Goal: Information Seeking & Learning: Learn about a topic

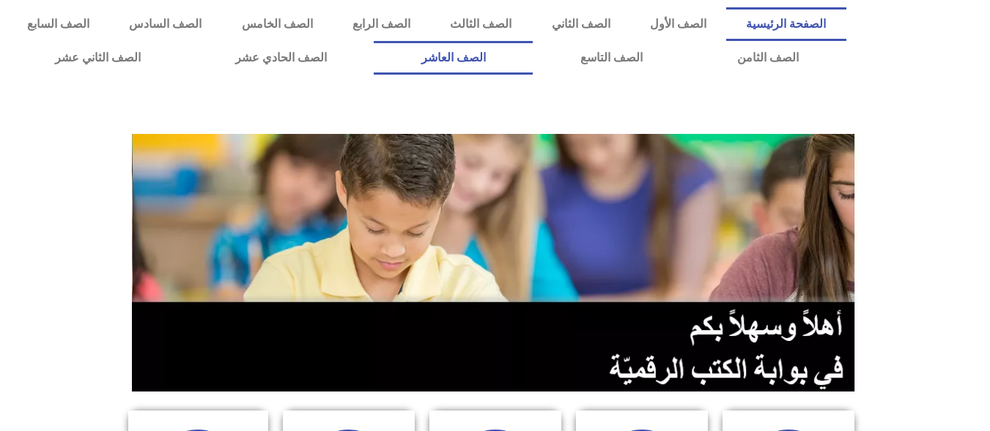
click at [533, 56] on link "الصف العاشر" at bounding box center [453, 58] width 159 height 34
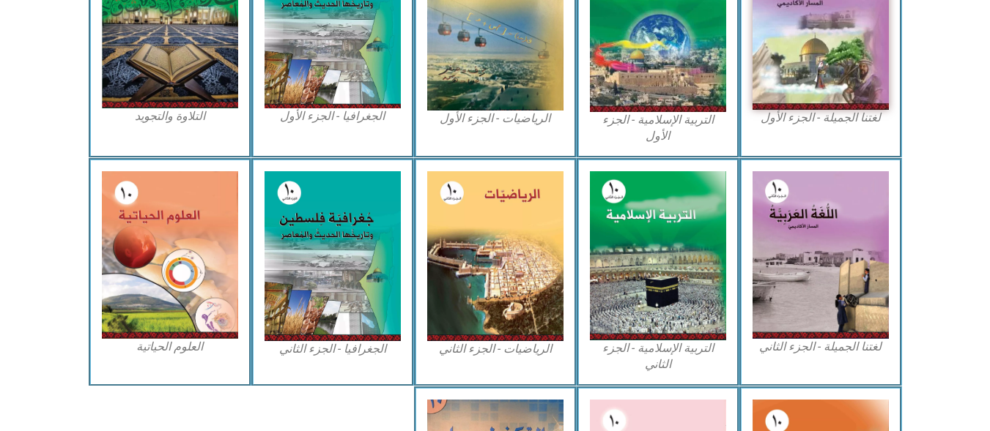
scroll to position [557, 0]
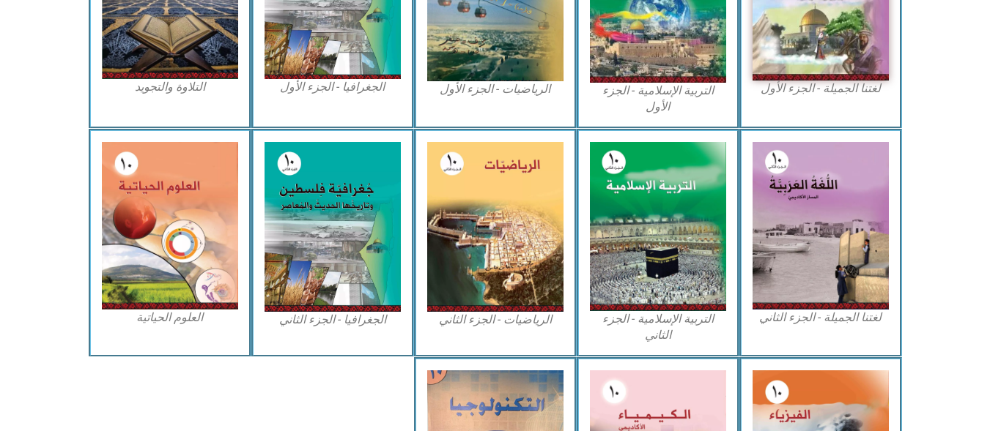
click at [179, 314] on figcaption "العلوم الحياتية" at bounding box center [170, 318] width 136 height 16
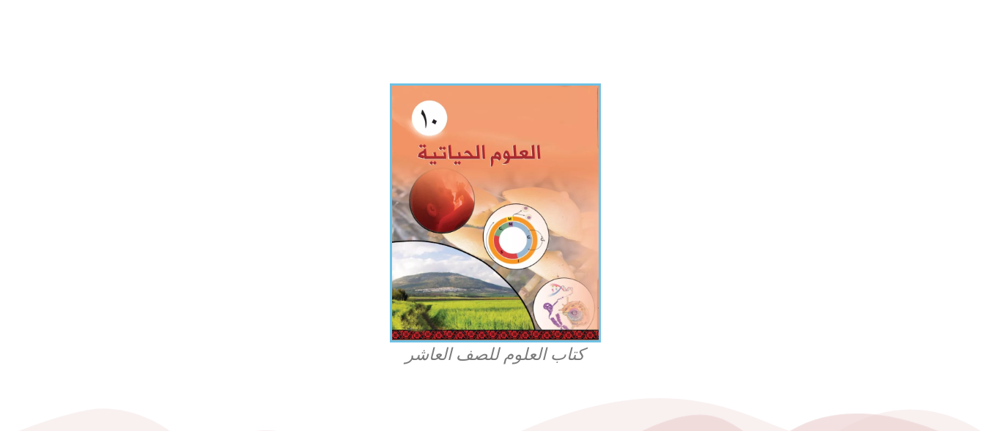
scroll to position [352, 0]
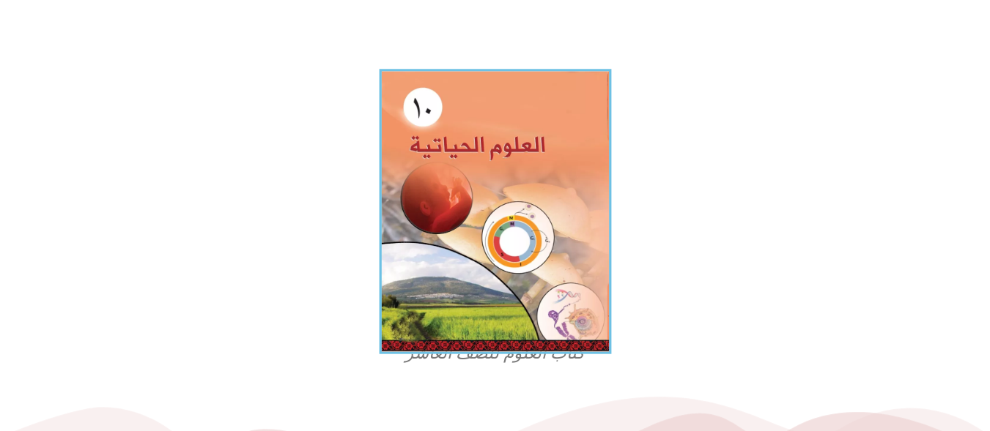
click at [550, 313] on img at bounding box center [495, 212] width 232 height 286
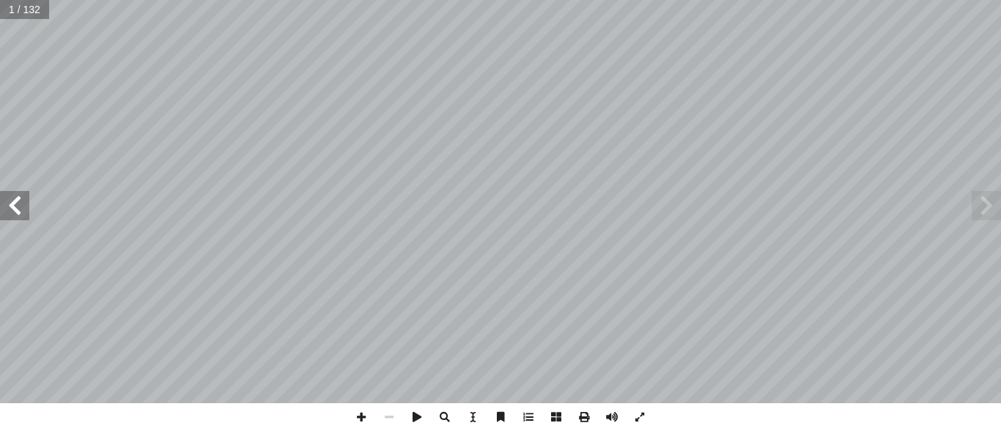
click at [16, 206] on span at bounding box center [14, 205] width 29 height 29
click at [362, 414] on span at bounding box center [361, 418] width 28 height 28
